Goal: Task Accomplishment & Management: Manage account settings

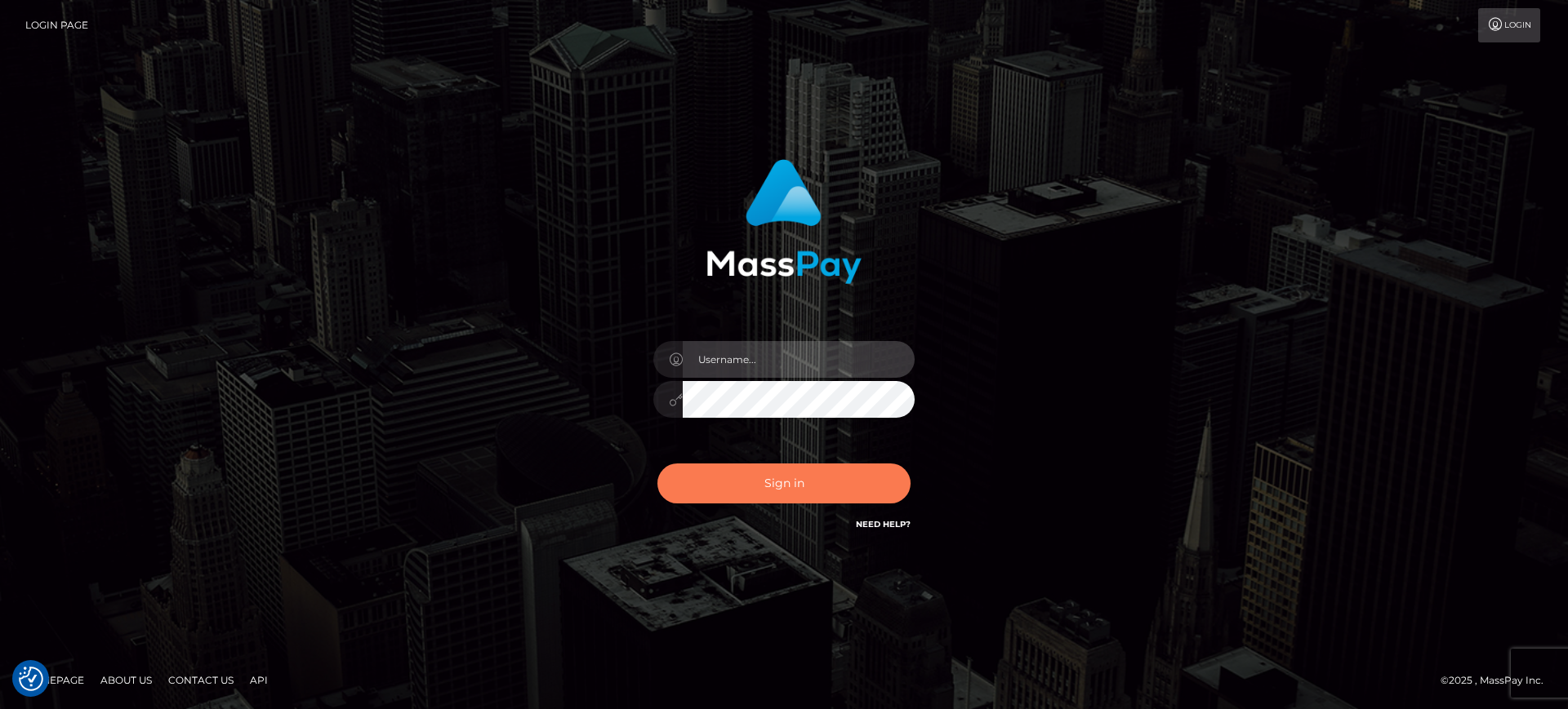
type input "Melanie.levarti"
click at [819, 483] on button "Sign in" at bounding box center [784, 483] width 253 height 40
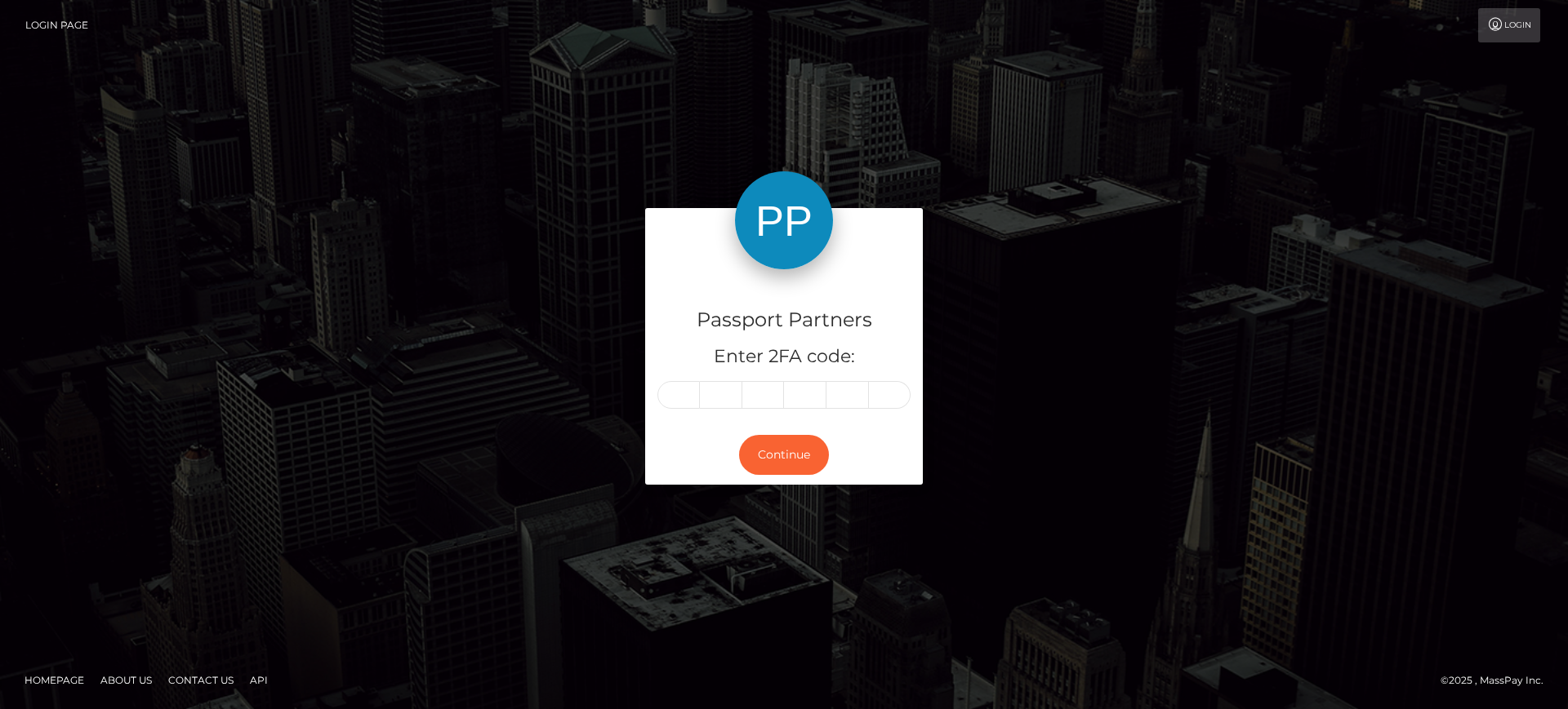
click at [798, 483] on div "Continue" at bounding box center [784, 455] width 278 height 60
click at [664, 356] on h5 "Enter 2FA code:" at bounding box center [784, 357] width 253 height 25
click at [672, 400] on input "text" at bounding box center [678, 395] width 42 height 28
type input "4"
type input "1"
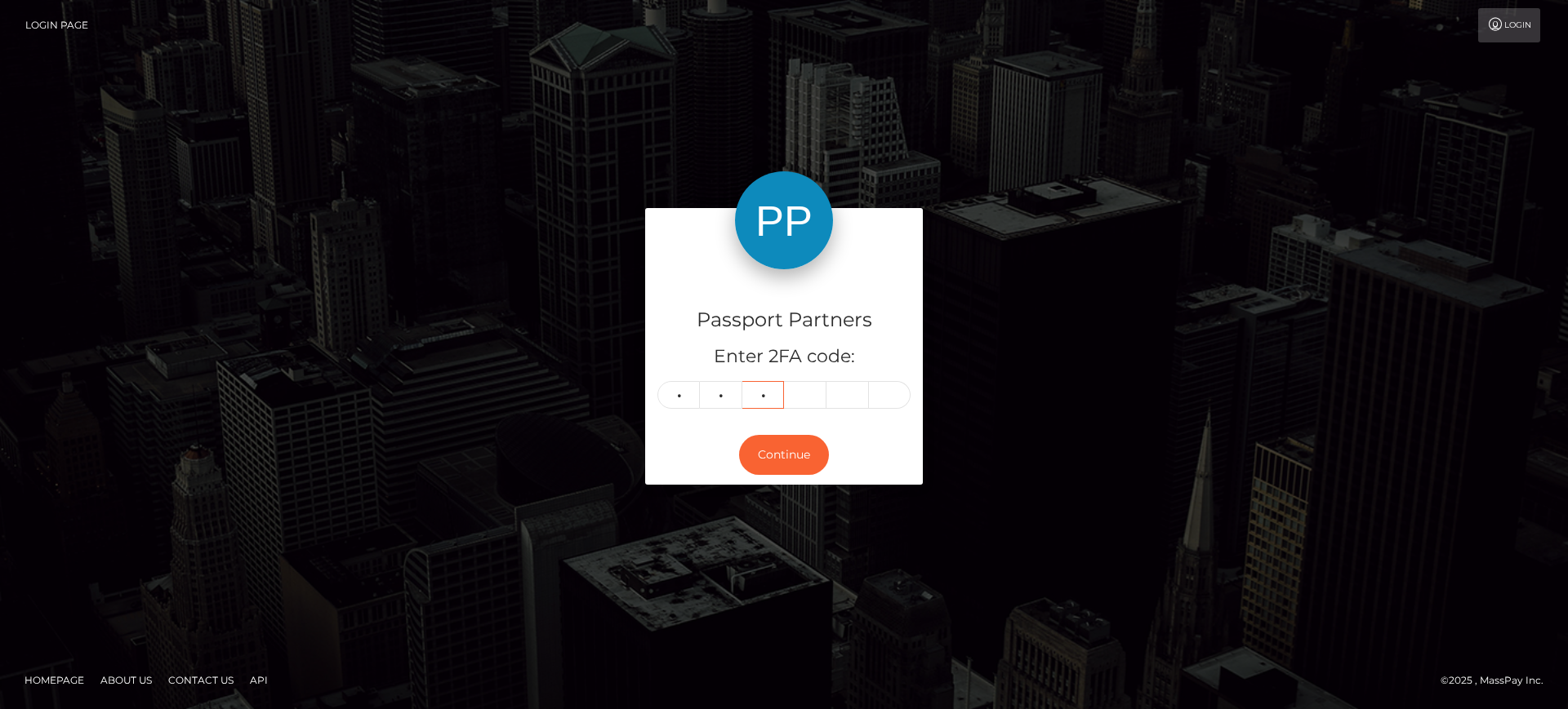
type input "3"
type input "6"
type input "9"
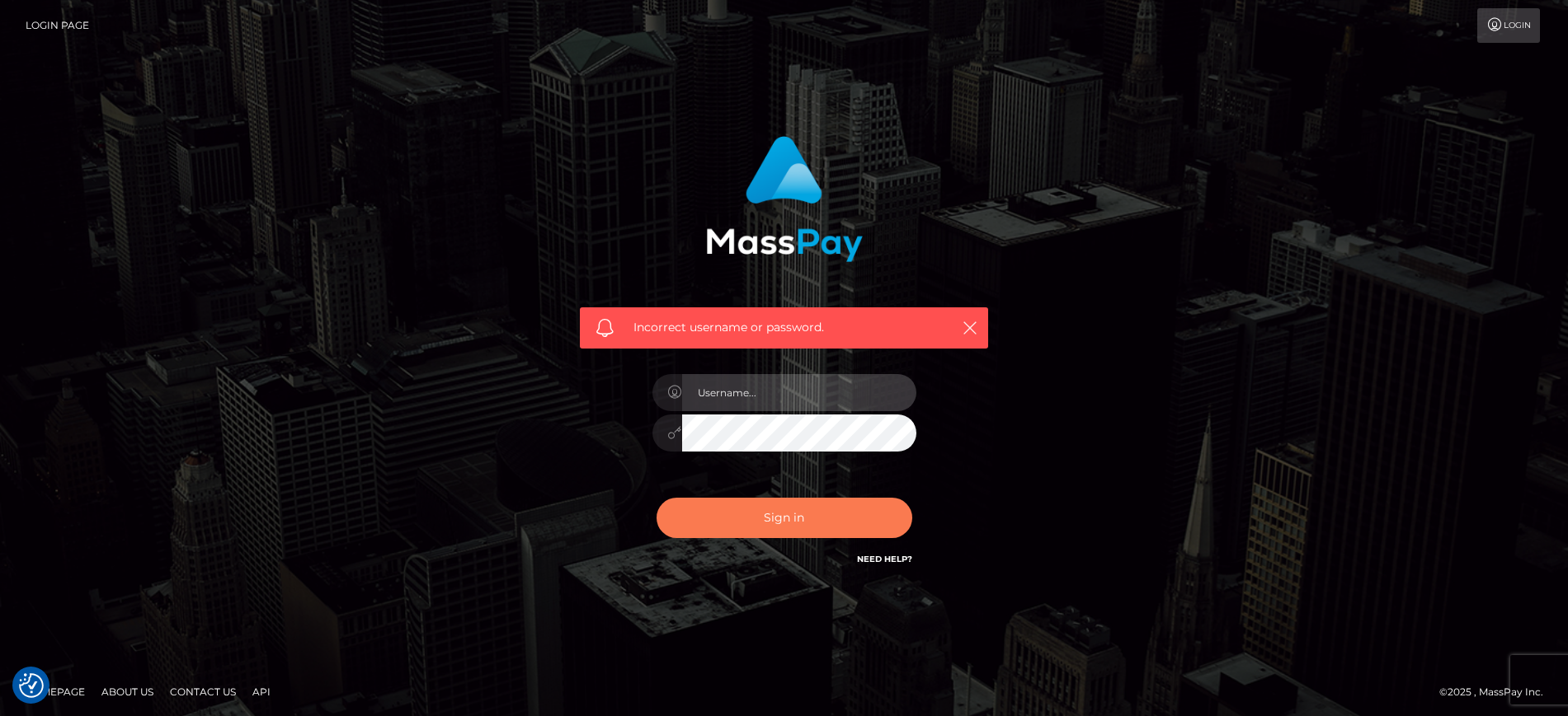
type input "Melanie.levarti"
click at [747, 518] on button "Sign in" at bounding box center [784, 518] width 256 height 41
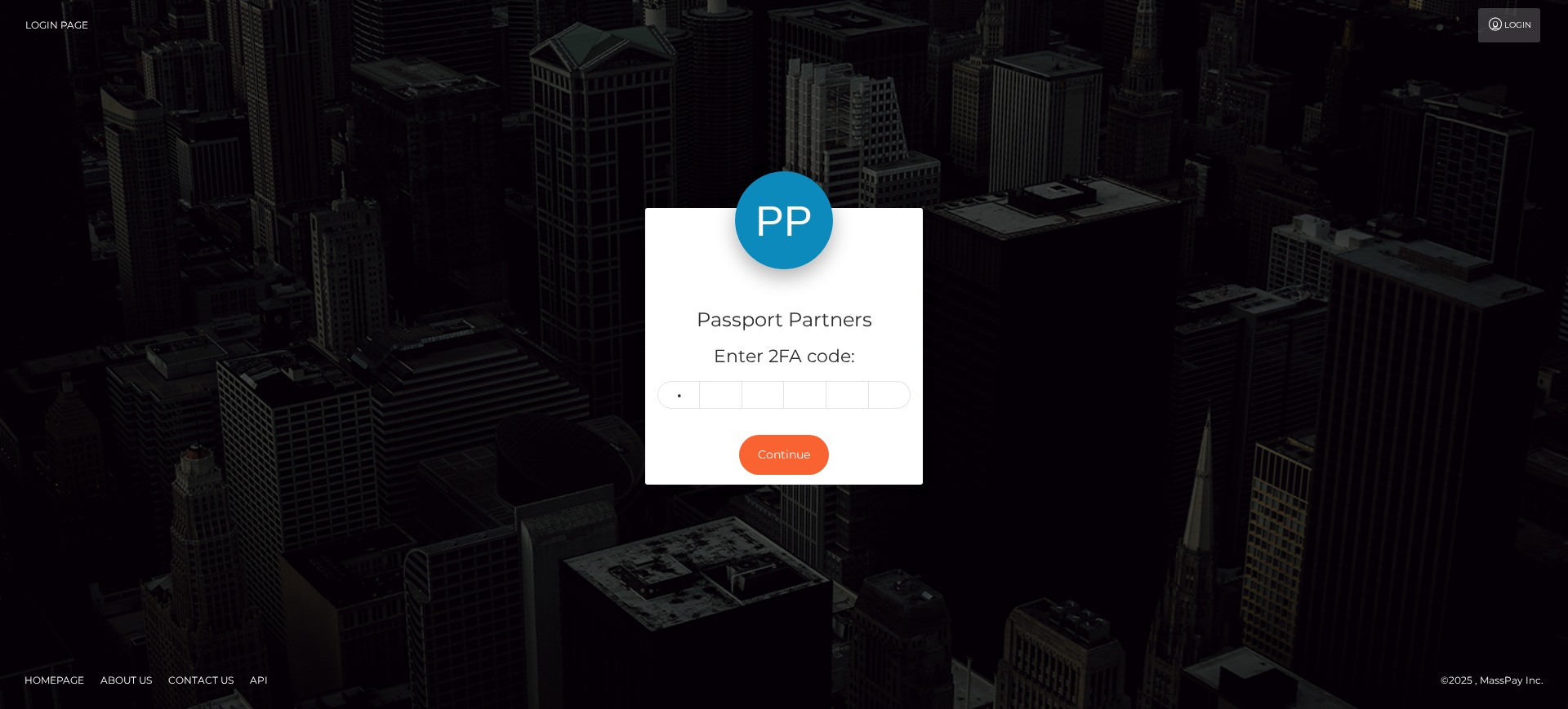
type input "6"
type input "5"
type input "8"
type input "3"
type input "1"
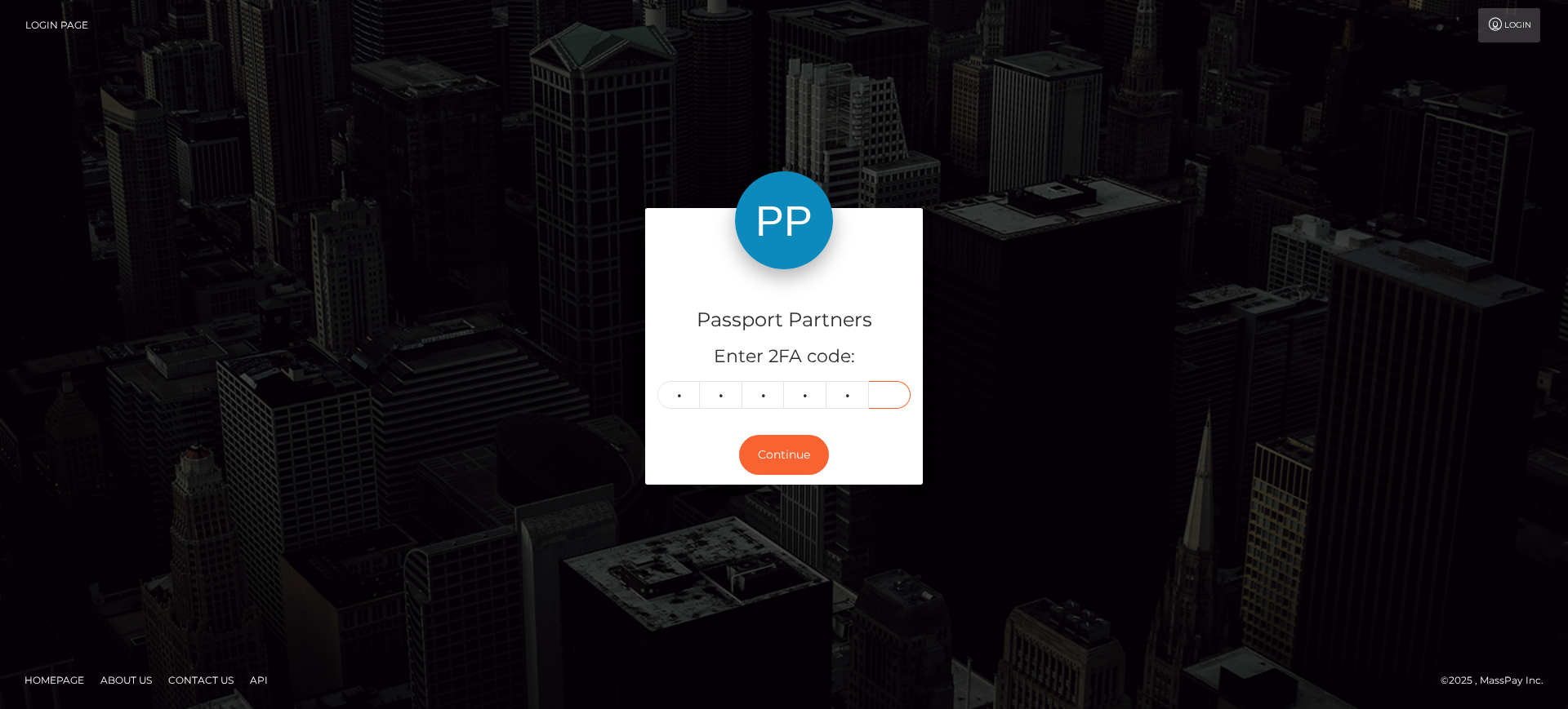
type input "0"
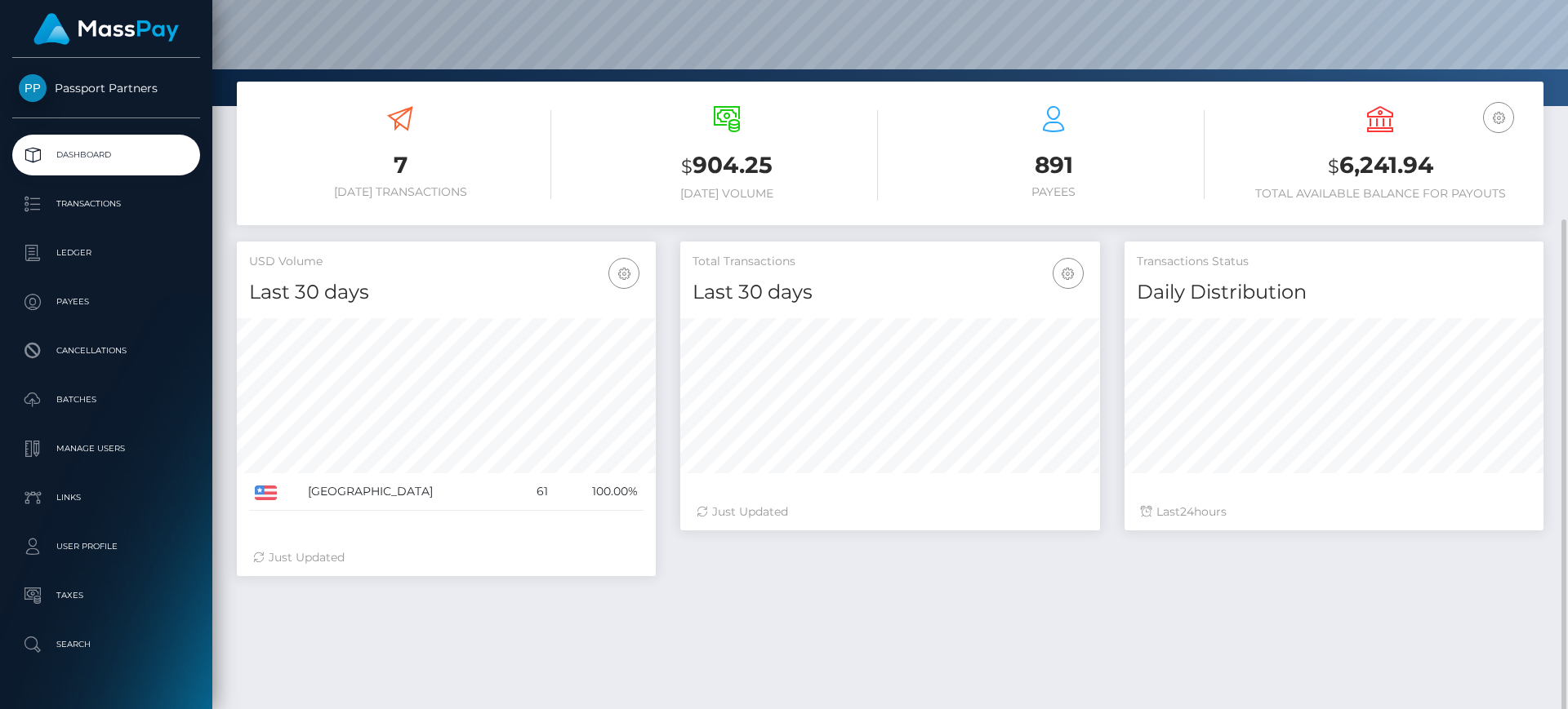
scroll to position [243, 0]
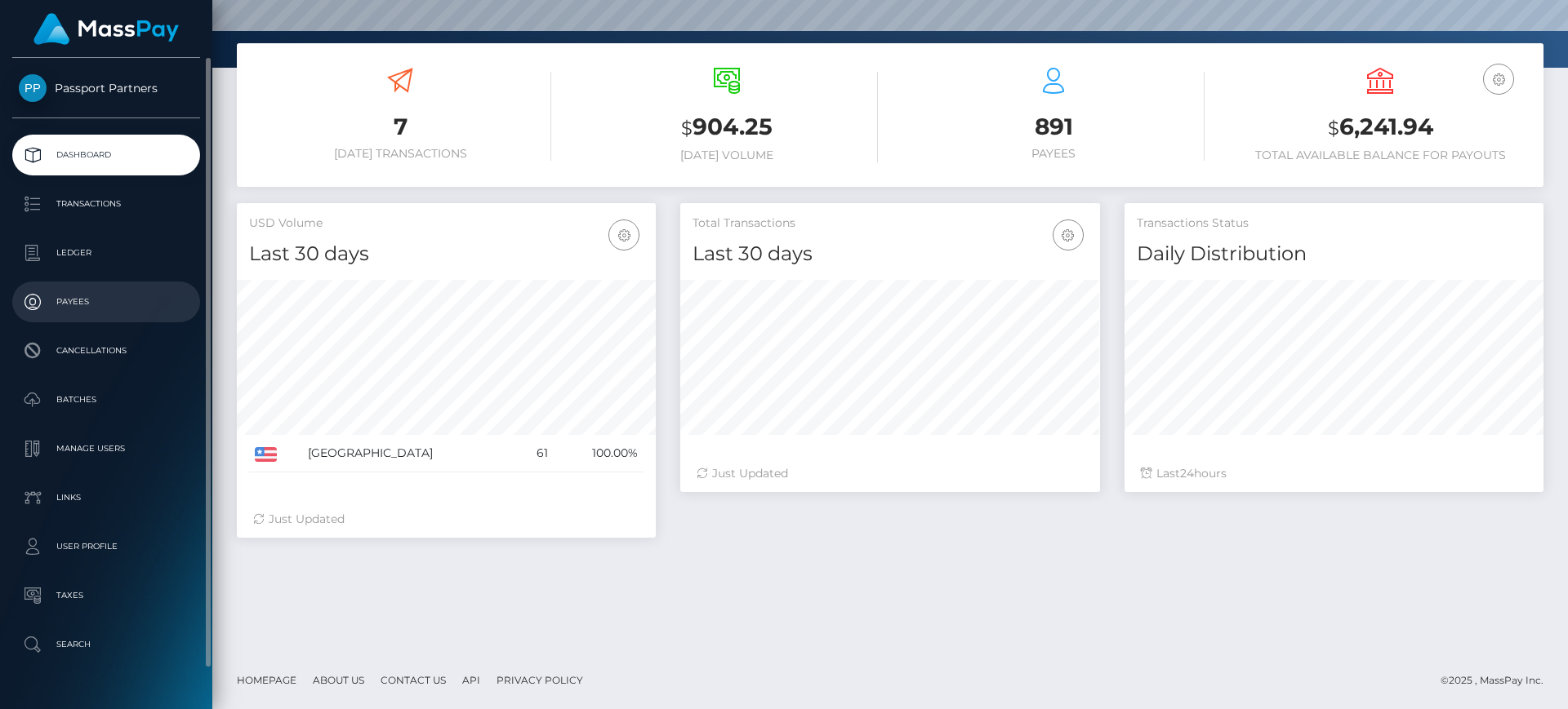
click at [114, 307] on p "Payees" at bounding box center [106, 302] width 175 height 24
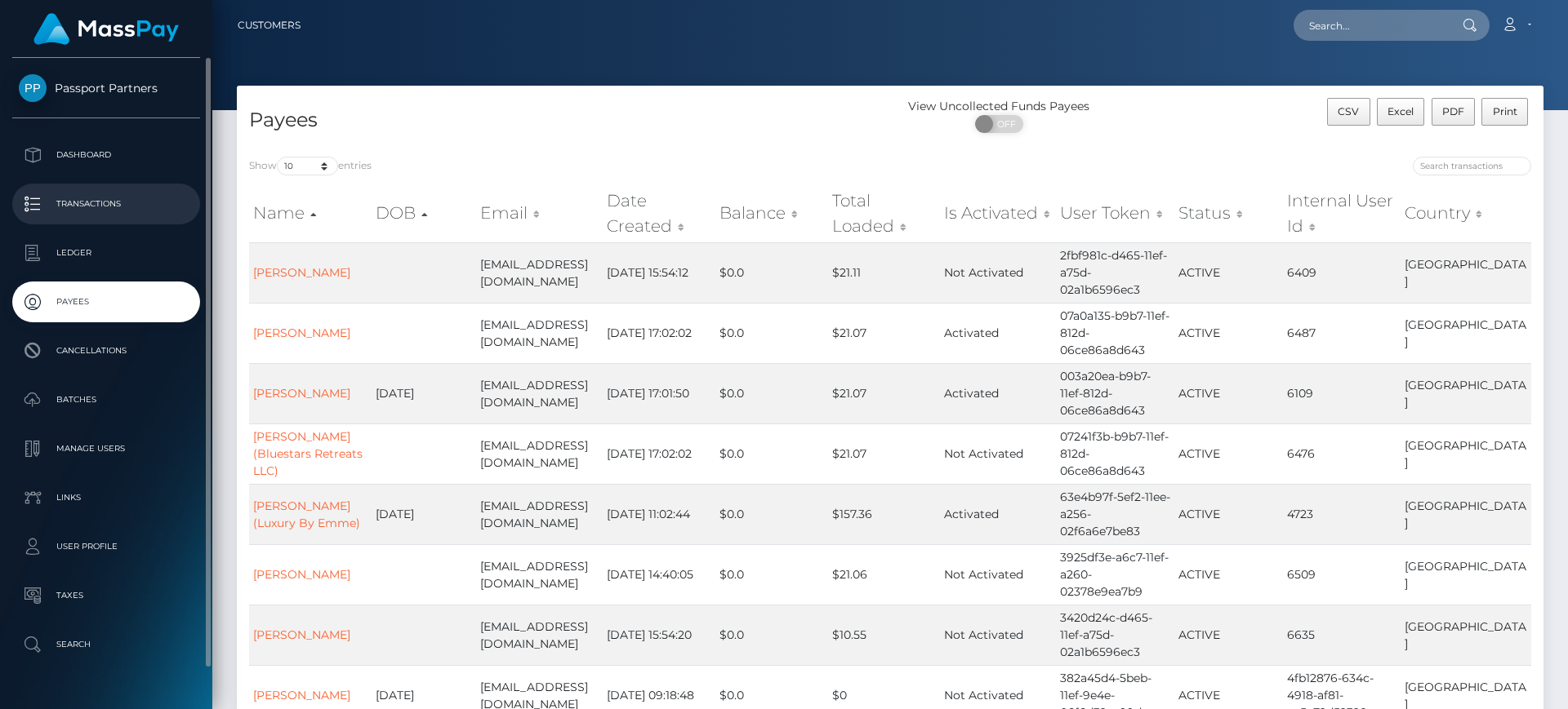
click at [84, 205] on p "Transactions" at bounding box center [106, 203] width 175 height 24
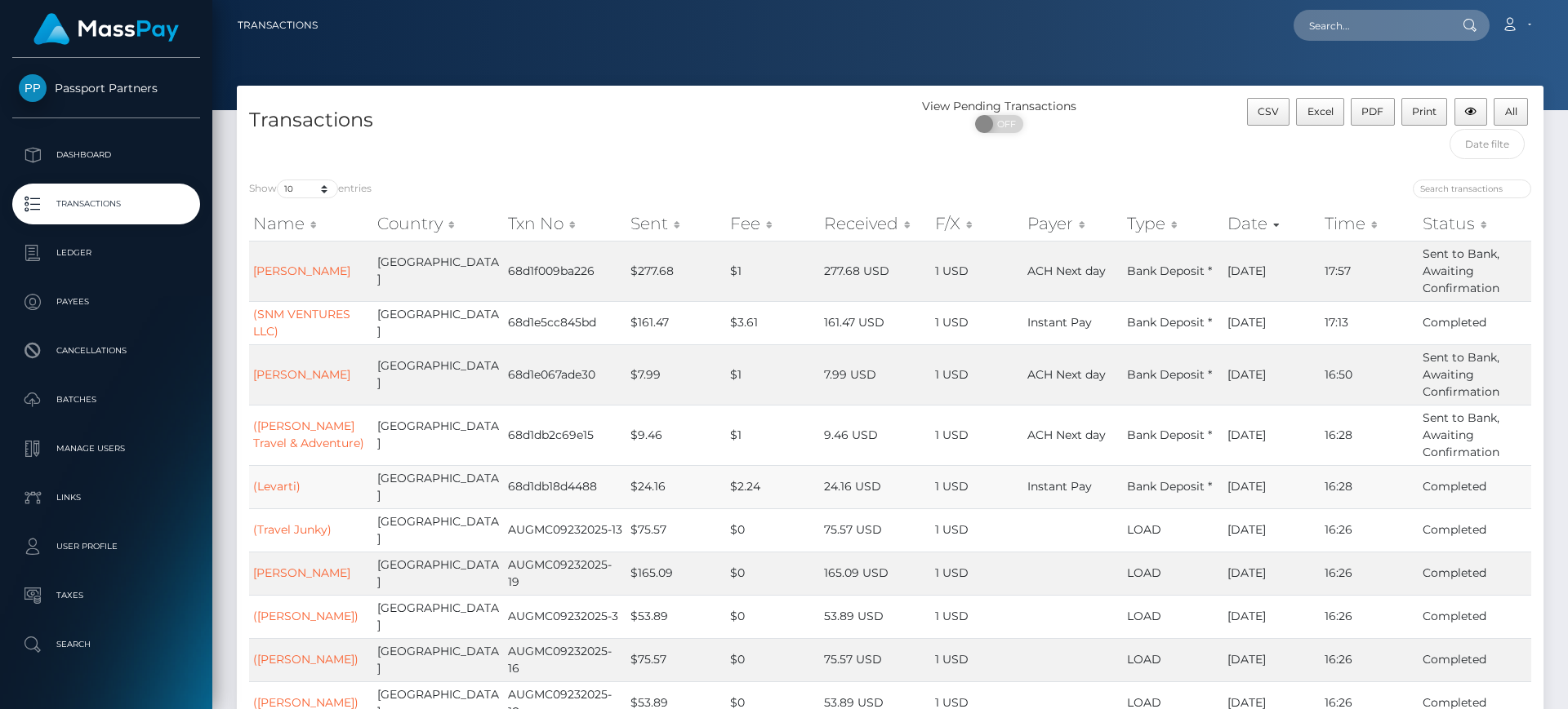
scroll to position [95, 0]
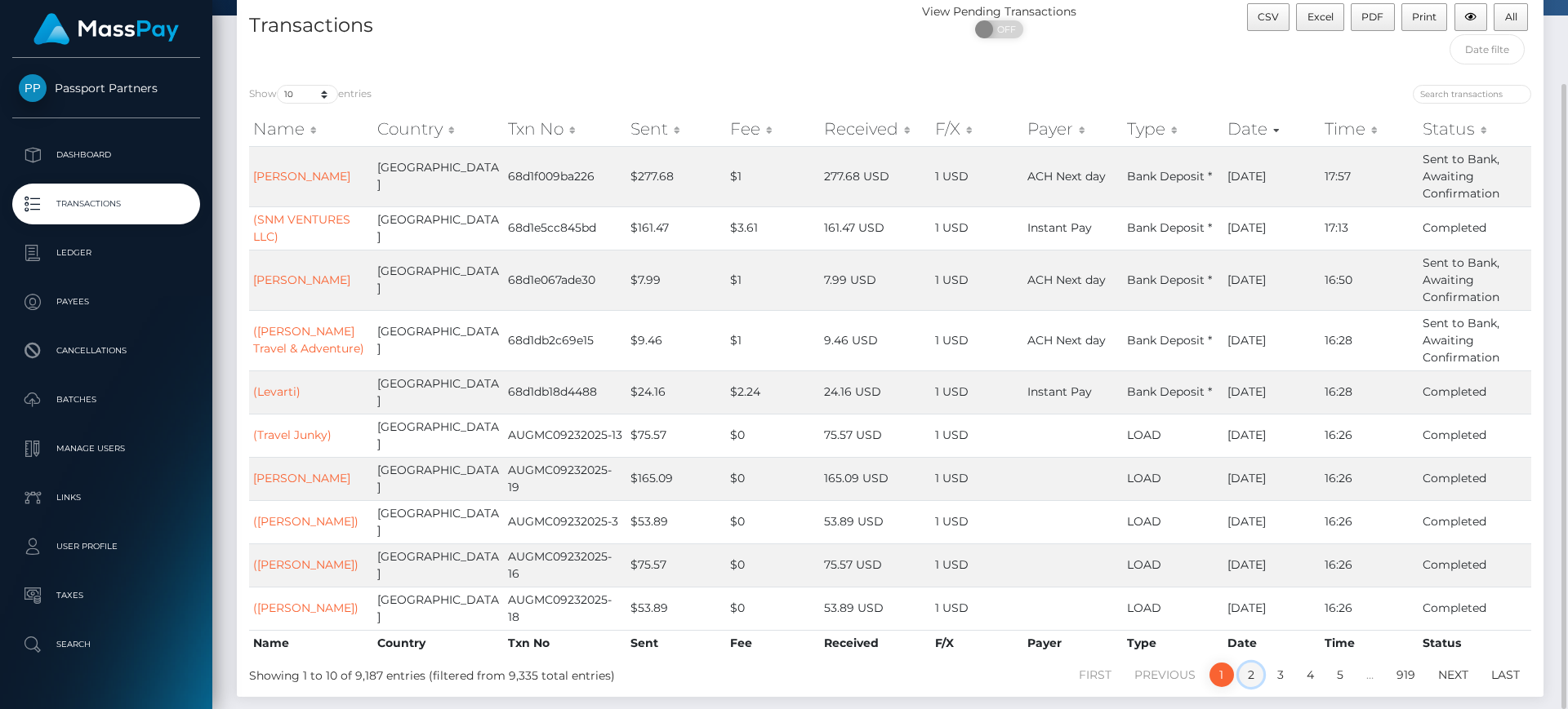
click at [1247, 662] on link "2" at bounding box center [1250, 674] width 24 height 24
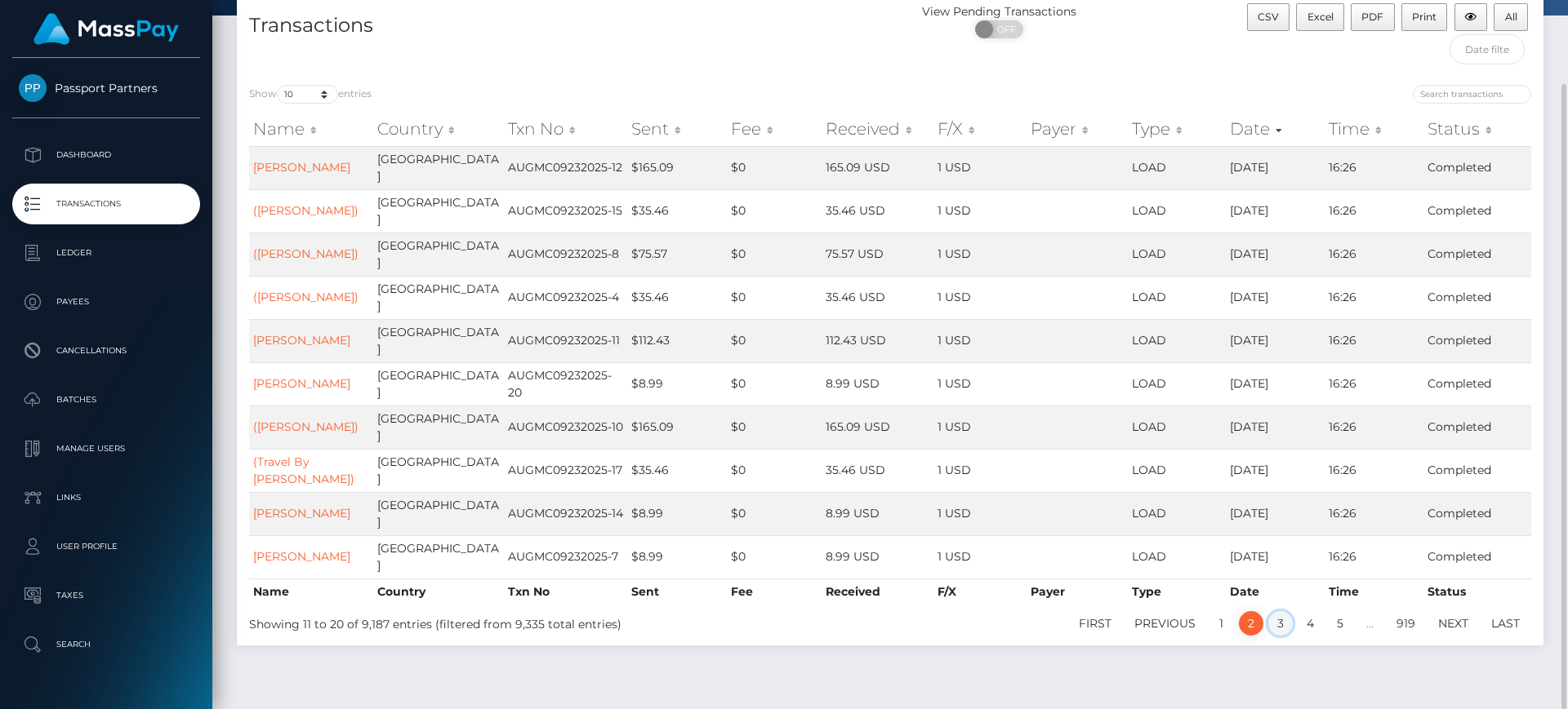
click at [1275, 611] on link "3" at bounding box center [1280, 623] width 24 height 24
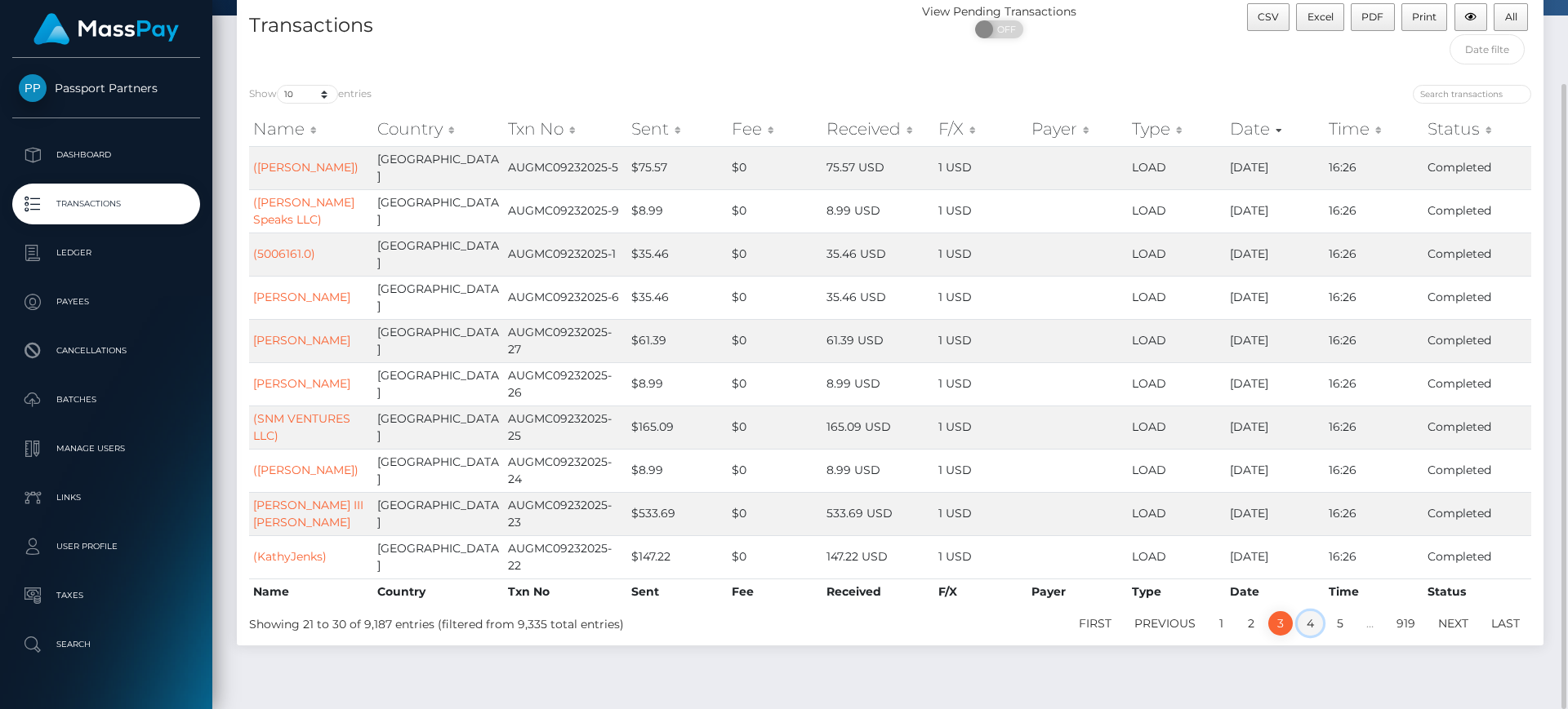
click at [1307, 611] on link "4" at bounding box center [1310, 623] width 25 height 24
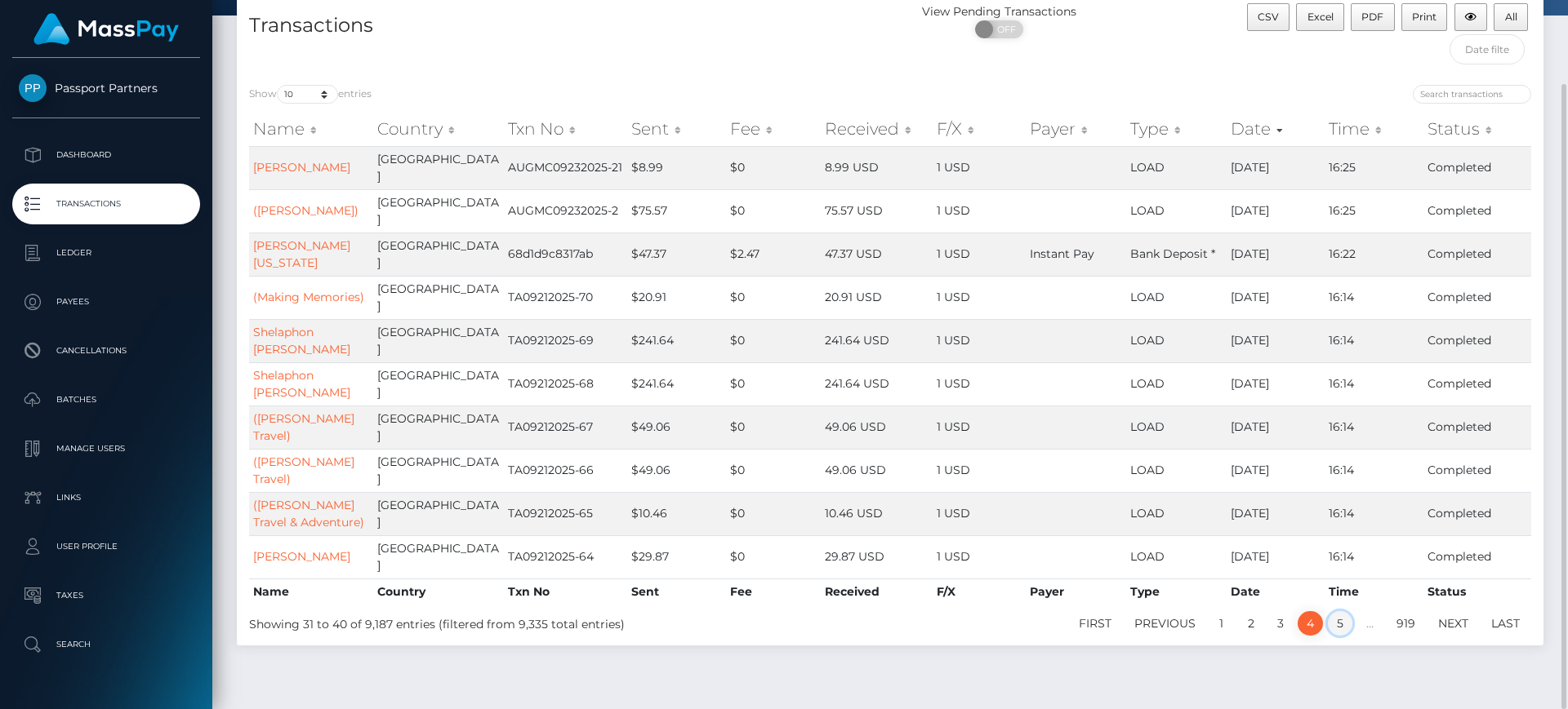
click at [1341, 611] on link "5" at bounding box center [1340, 623] width 24 height 24
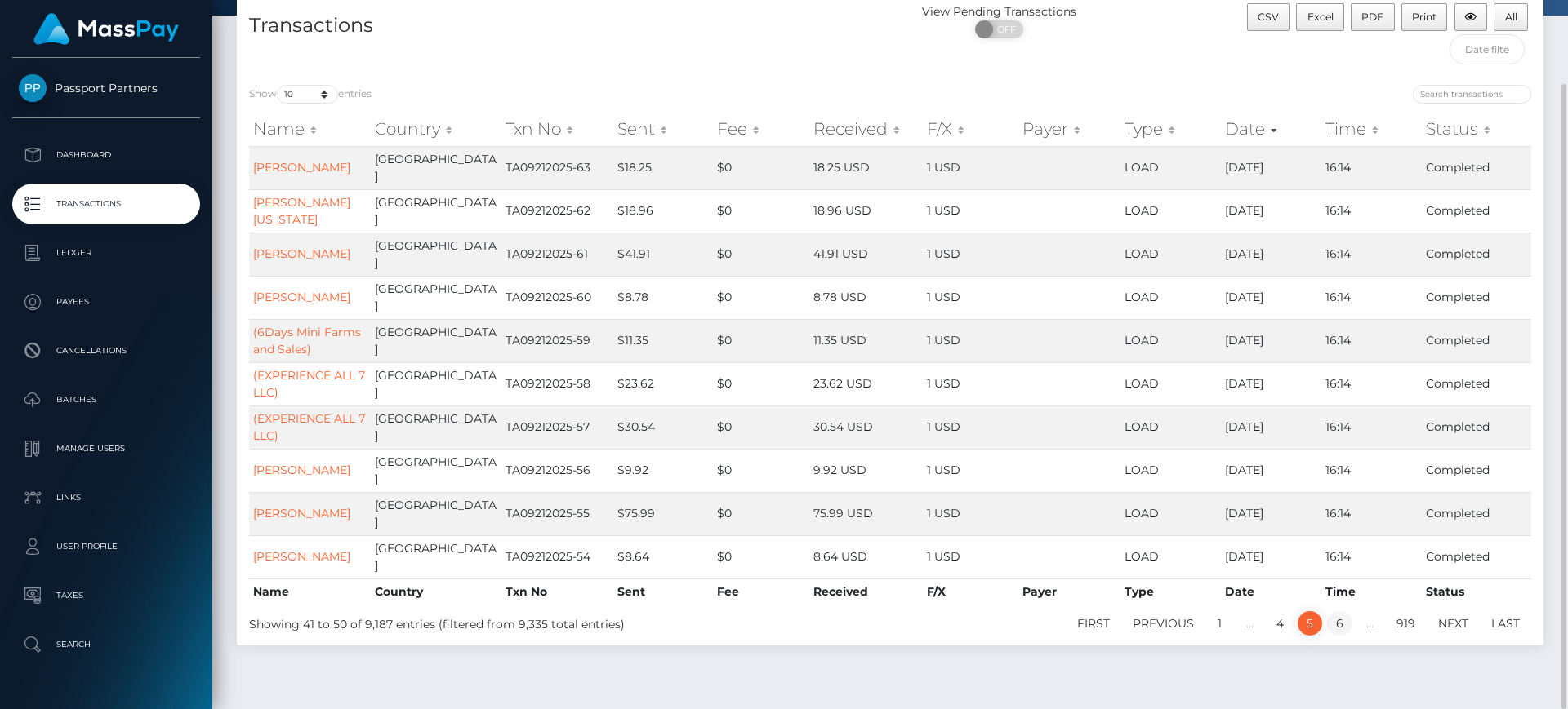
click at [1338, 611] on link "6" at bounding box center [1340, 623] width 25 height 24
click at [1340, 611] on link "6" at bounding box center [1340, 623] width 25 height 24
click at [1354, 487] on div "Name Country Txn No Sent Fee Received F/X Payer Type Date Time Status Name Coun…" at bounding box center [889, 358] width 1307 height 501
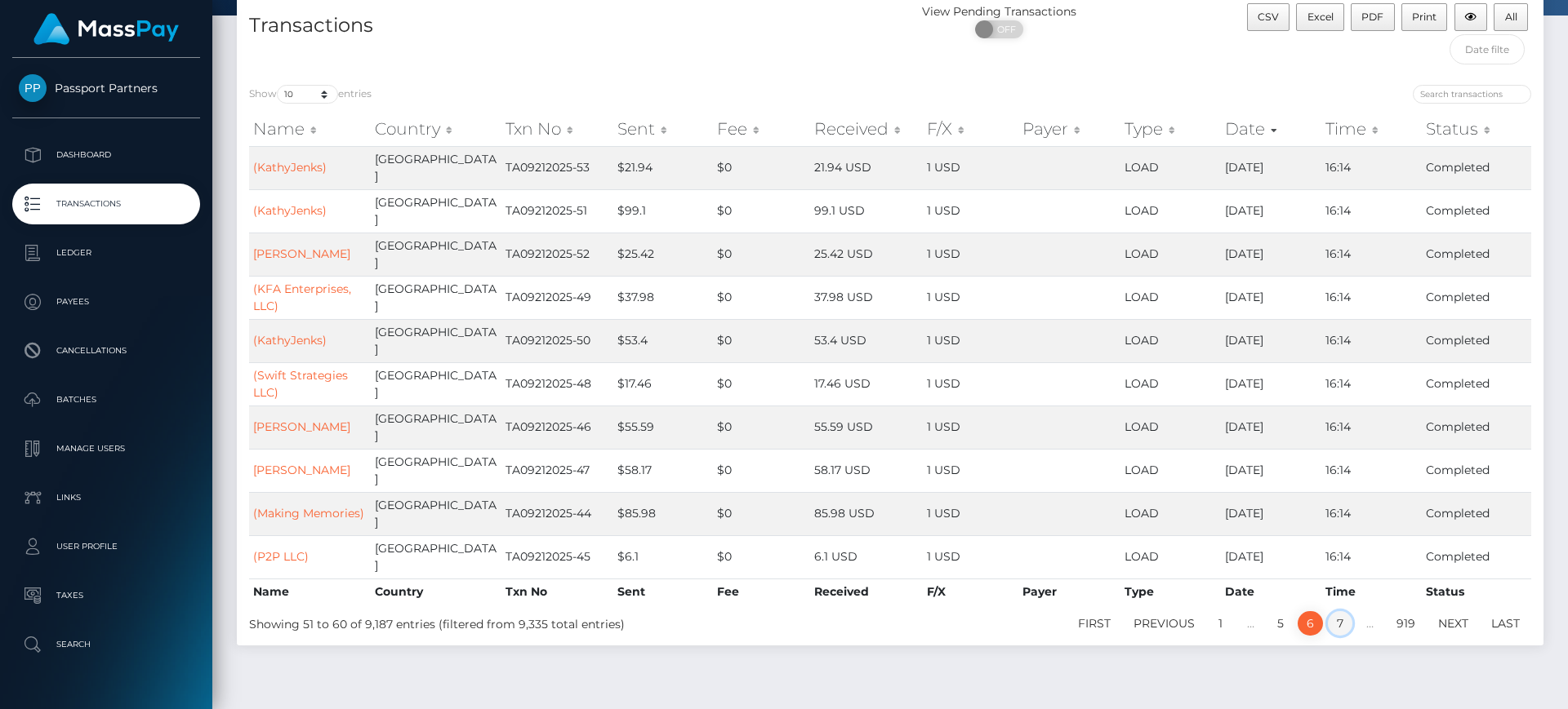
click at [1341, 611] on link "7" at bounding box center [1340, 623] width 24 height 24
click at [1341, 611] on link "8" at bounding box center [1340, 623] width 25 height 24
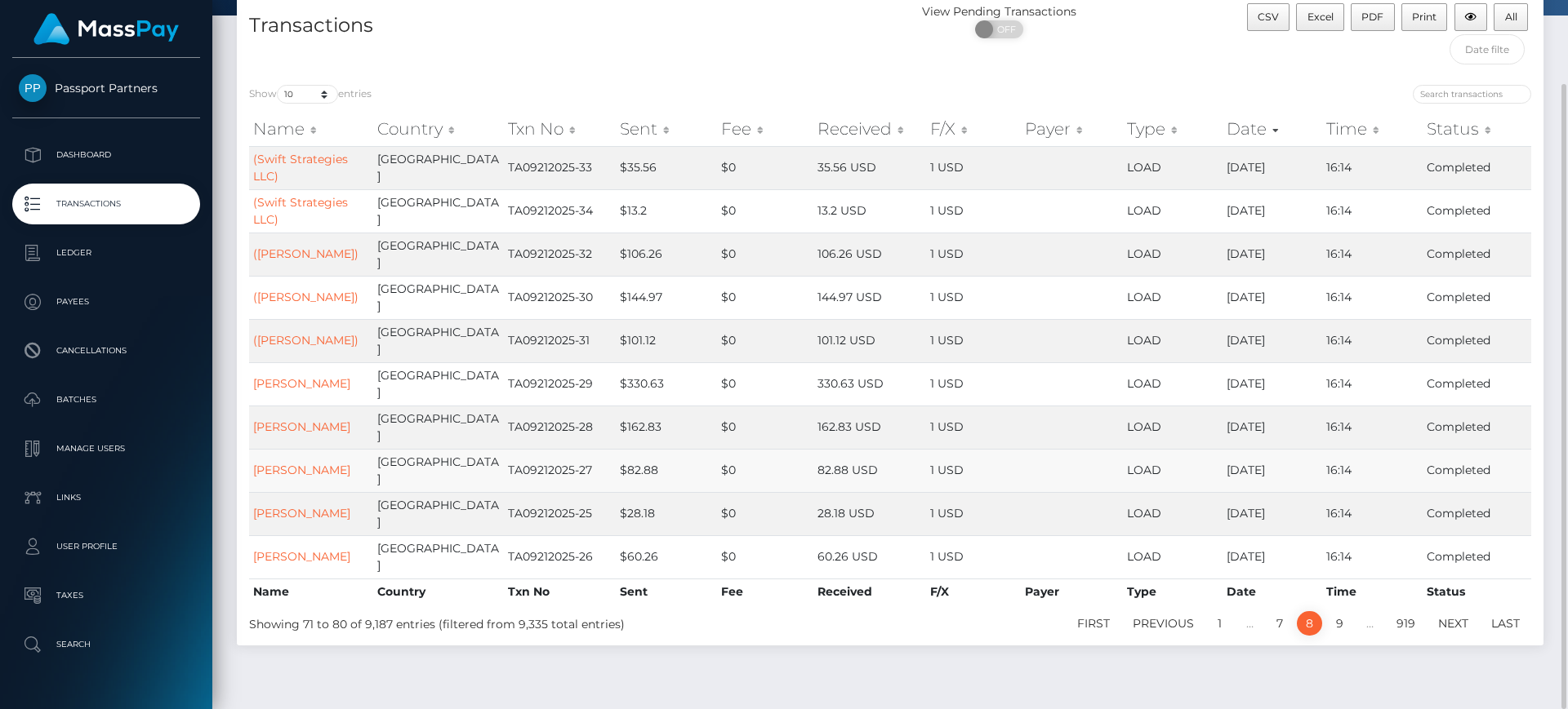
click at [895, 449] on td "82.88 USD" at bounding box center [870, 471] width 113 height 43
click at [312, 463] on link "[PERSON_NAME]" at bounding box center [302, 470] width 98 height 14
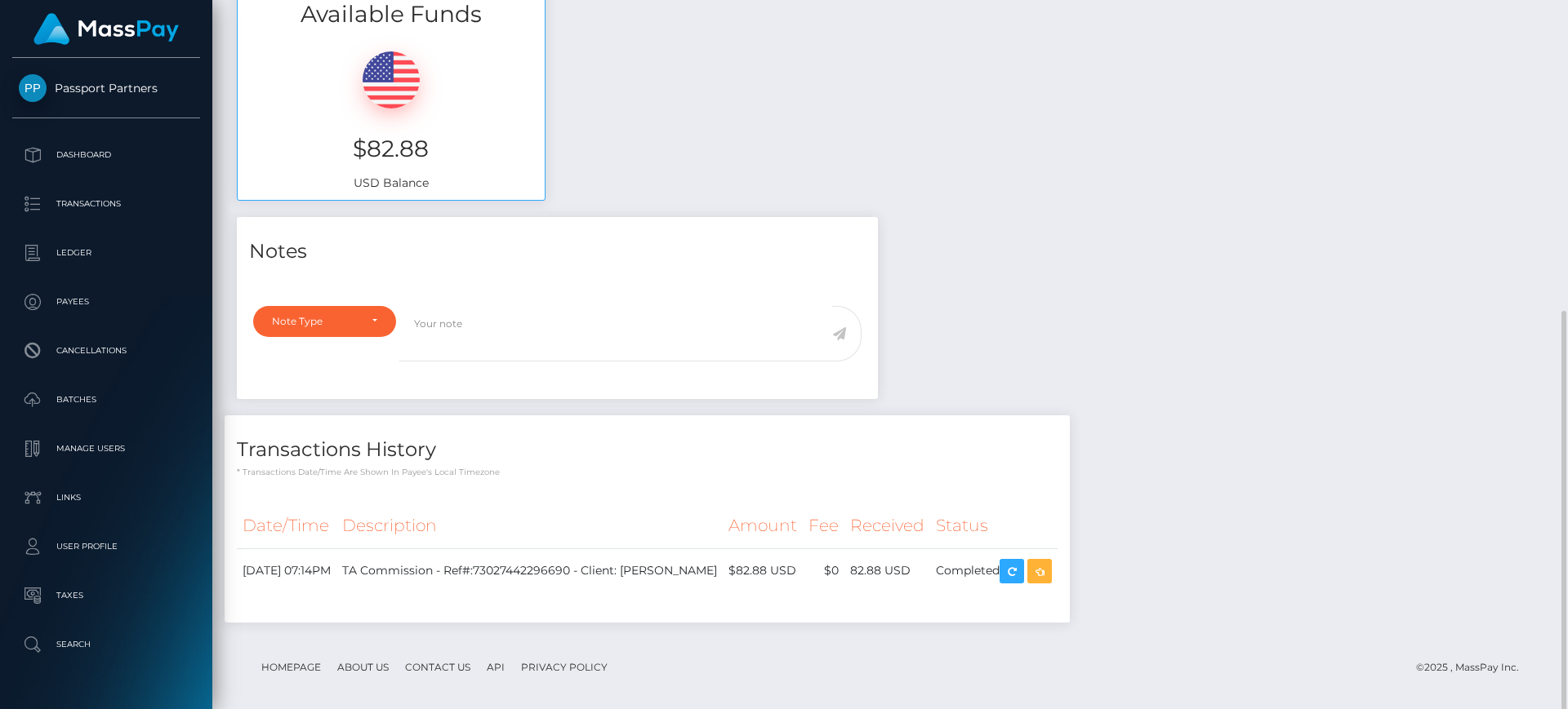
scroll to position [521, 0]
